Goal: Find specific page/section: Find specific page/section

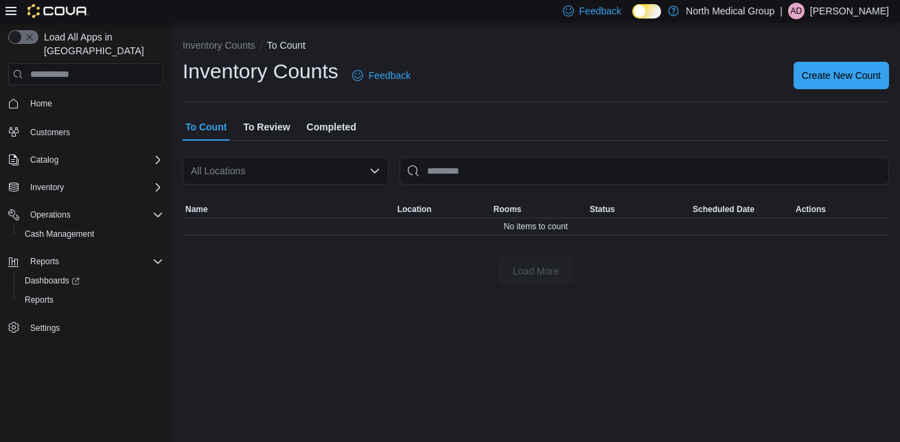
click at [270, 113] on span "To Review" at bounding box center [266, 126] width 47 height 27
click at [152, 182] on icon "Complex example" at bounding box center [157, 187] width 11 height 11
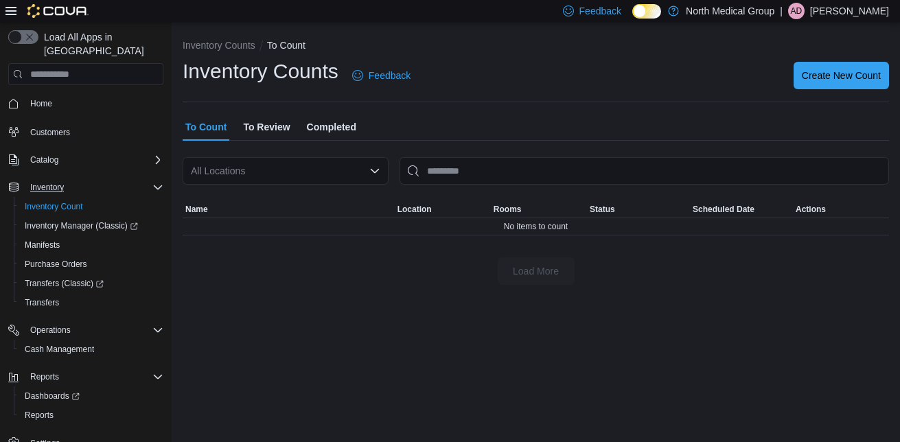
click at [158, 185] on icon "Complex example" at bounding box center [158, 187] width 8 height 4
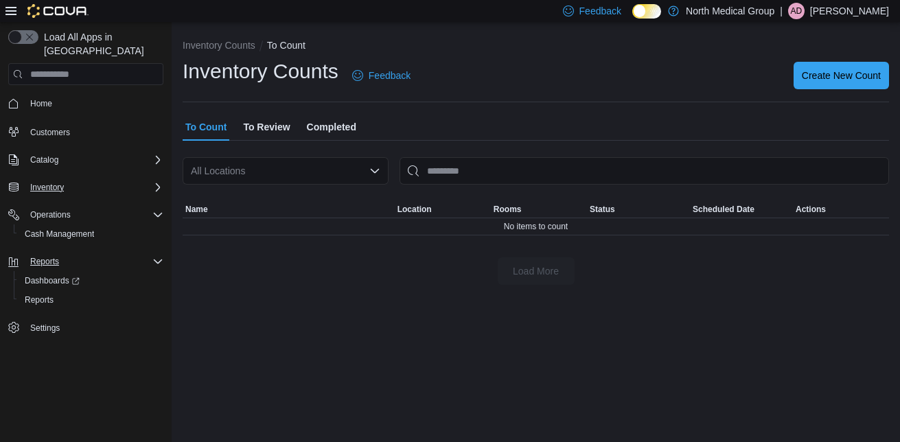
click at [156, 256] on icon "Complex example" at bounding box center [157, 261] width 11 height 11
